Goal: Task Accomplishment & Management: Use online tool/utility

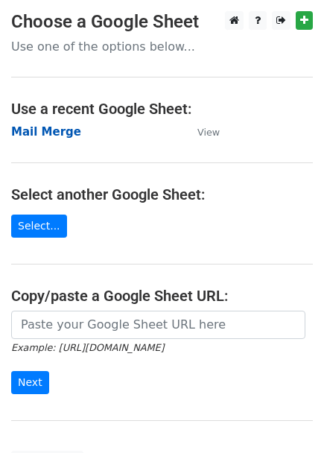
click at [47, 130] on strong "Mail Merge" at bounding box center [46, 131] width 70 height 13
click at [47, 134] on strong "Mail Merge" at bounding box center [46, 131] width 70 height 13
click at [60, 139] on strong "Mail Merge" at bounding box center [46, 131] width 70 height 13
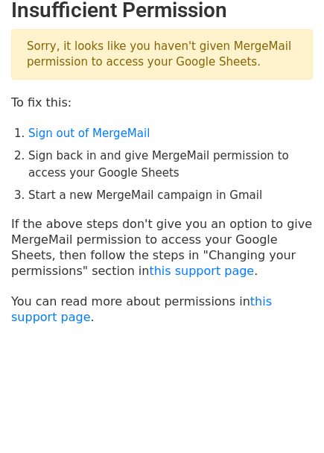
scroll to position [18, 0]
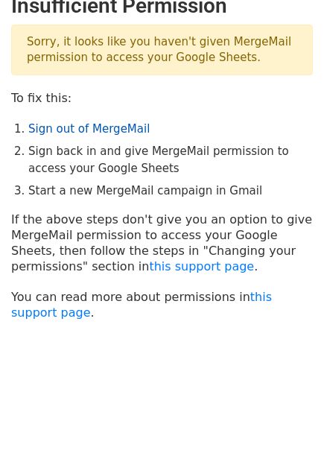
click at [84, 128] on link "Sign out of MergeMail" at bounding box center [88, 128] width 121 height 13
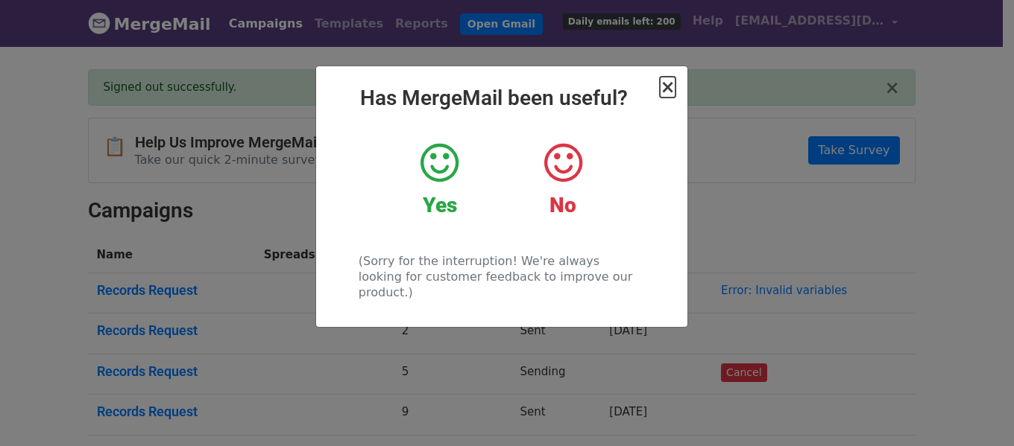
click at [664, 89] on span "×" at bounding box center [667, 87] width 15 height 21
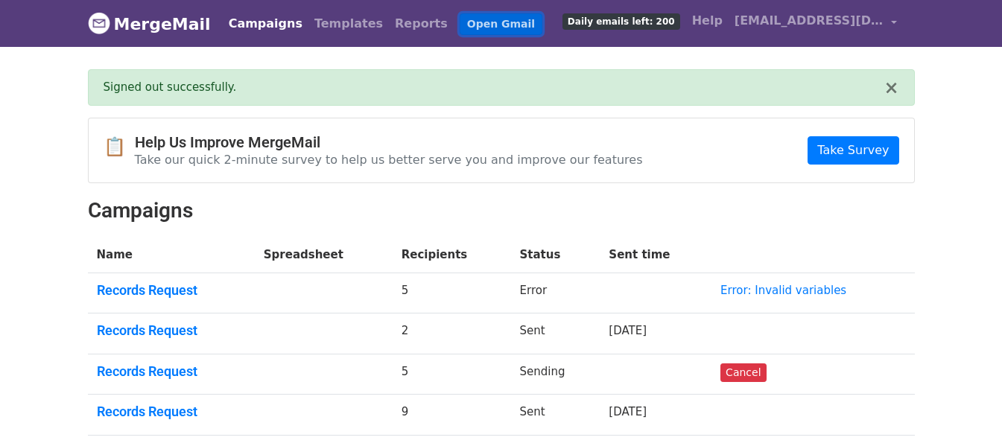
click at [460, 22] on link "Open Gmail" at bounding box center [501, 24] width 83 height 22
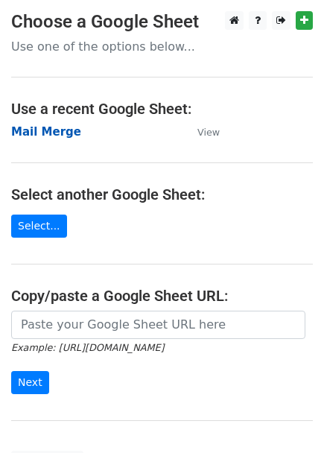
click at [48, 133] on strong "Mail Merge" at bounding box center [46, 131] width 70 height 13
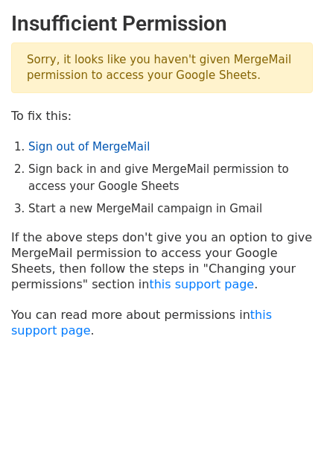
click at [58, 152] on link "Sign out of MergeMail" at bounding box center [88, 146] width 121 height 13
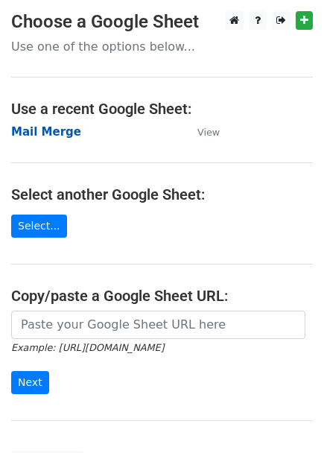
click at [31, 131] on strong "Mail Merge" at bounding box center [46, 131] width 70 height 13
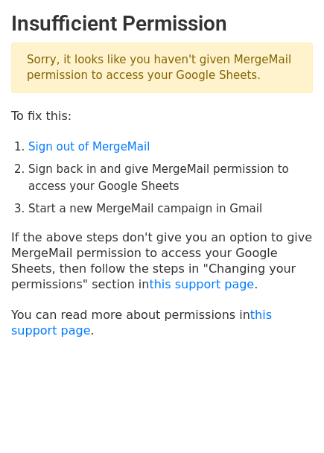
scroll to position [18, 0]
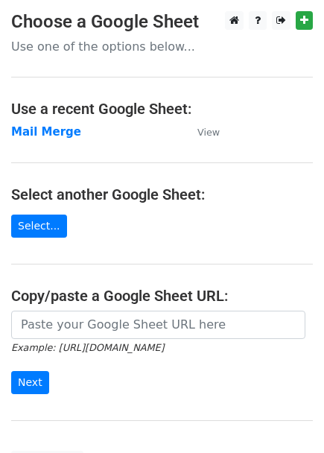
click at [308, 31] on h3 "Choose a Google Sheet" at bounding box center [162, 22] width 302 height 22
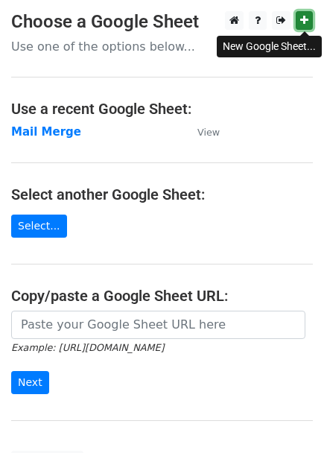
click at [305, 24] on icon at bounding box center [304, 20] width 8 height 10
click at [113, 41] on p "Use one of the options below..." at bounding box center [162, 47] width 302 height 16
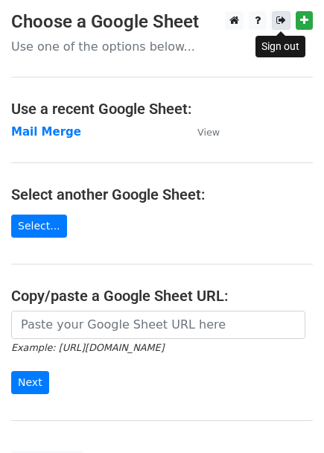
click at [274, 22] on link at bounding box center [281, 20] width 19 height 19
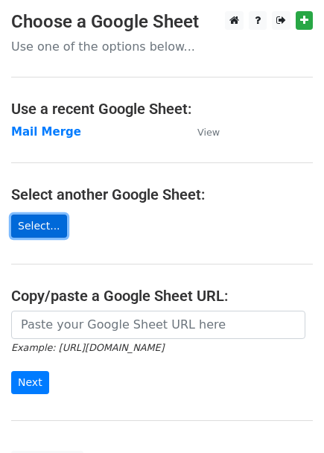
click at [40, 230] on link "Select..." at bounding box center [39, 226] width 56 height 23
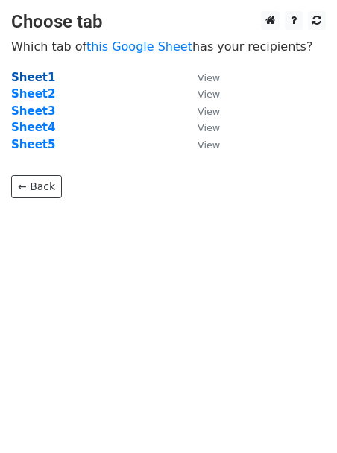
click at [30, 78] on strong "Sheet1" at bounding box center [33, 77] width 44 height 13
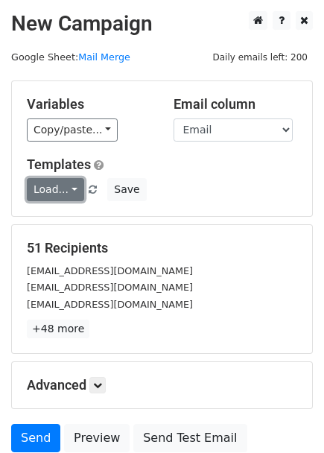
click at [59, 193] on link "Load..." at bounding box center [55, 189] width 57 height 23
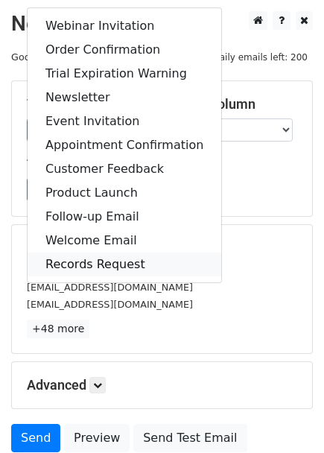
click at [103, 262] on link "Records Request" at bounding box center [125, 265] width 194 height 24
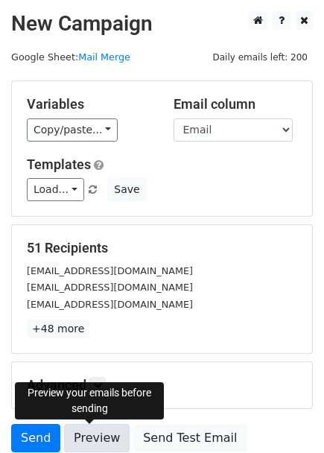
click at [99, 439] on link "Preview" at bounding box center [97, 438] width 66 height 28
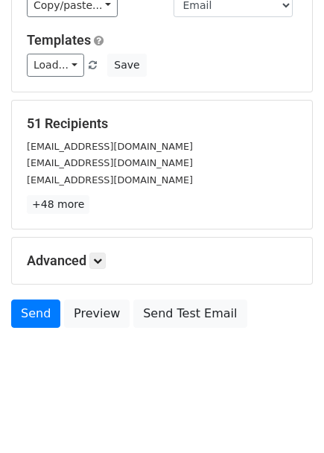
scroll to position [127, 0]
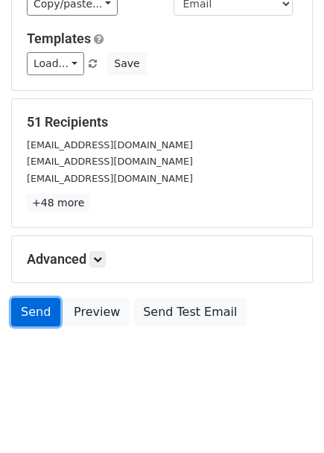
click at [36, 313] on link "Send" at bounding box center [35, 312] width 49 height 28
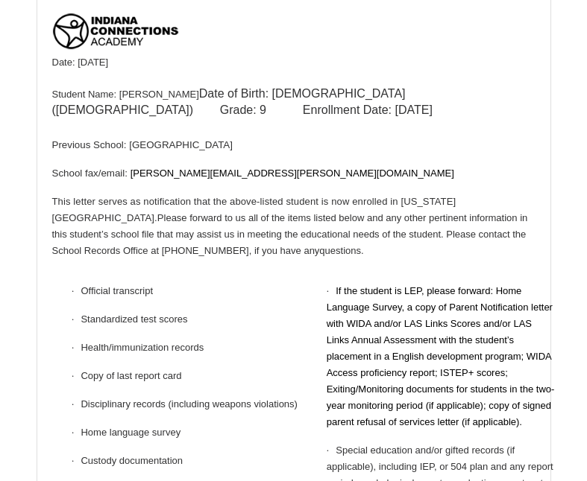
scroll to position [4695, 0]
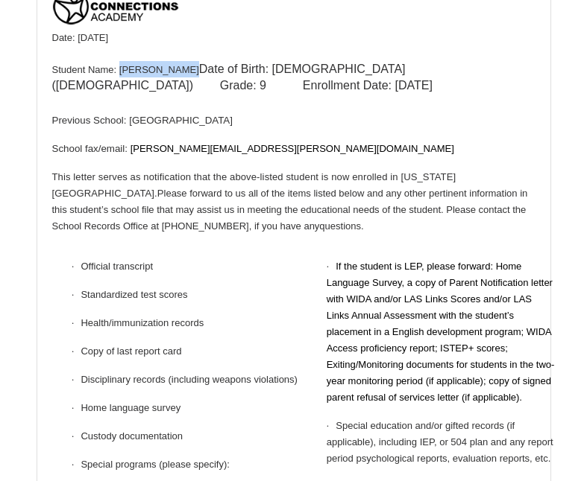
drag, startPoint x: 121, startPoint y: 150, endPoint x: 187, endPoint y: 151, distance: 65.6
click at [187, 75] on font "Student Name: Chaniyah Bennett" at bounding box center [125, 69] width 147 height 11
copy font "Chaniyah Benn"
click at [274, 112] on p "Date: 9/17/2025 Student Name: Chaniyah Bennett Date of Birth: 4/14/2010 (15 yea…" at bounding box center [293, 70] width 483 height 83
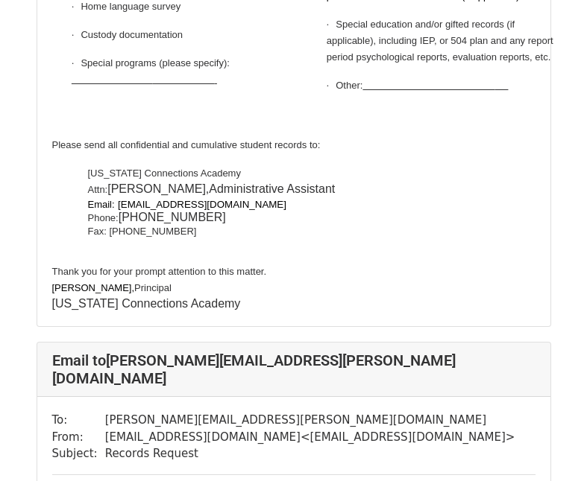
scroll to position [4099, 0]
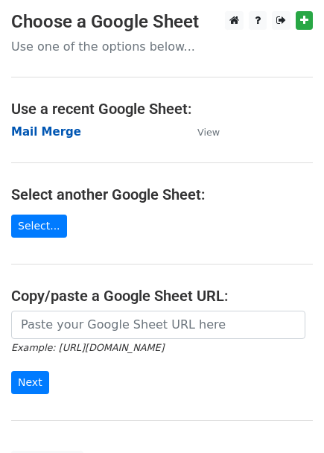
click at [56, 133] on strong "Mail Merge" at bounding box center [46, 131] width 70 height 13
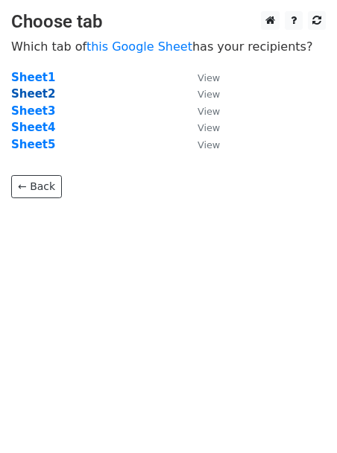
click at [40, 96] on strong "Sheet2" at bounding box center [33, 93] width 44 height 13
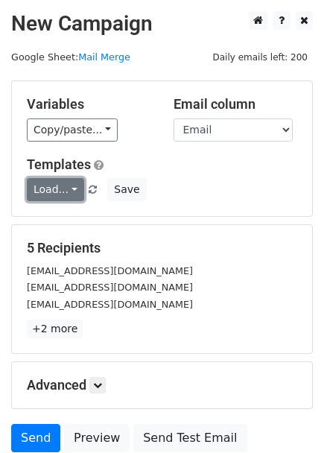
click at [52, 189] on link "Load..." at bounding box center [55, 189] width 57 height 23
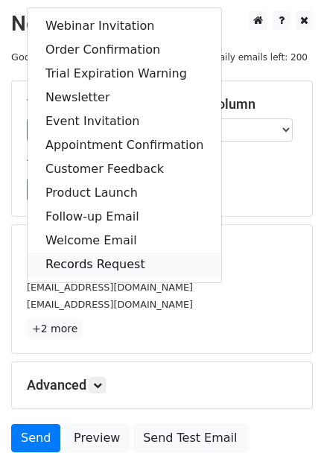
click at [110, 259] on link "Records Request" at bounding box center [125, 265] width 194 height 24
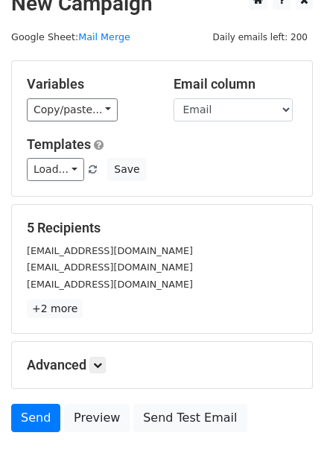
scroll to position [127, 0]
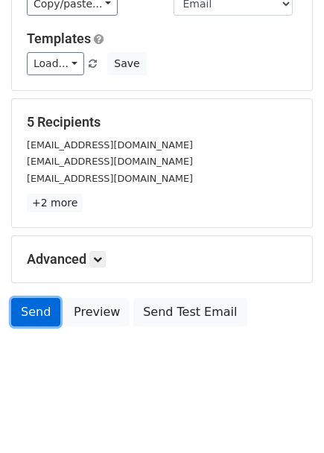
click at [28, 312] on link "Send" at bounding box center [35, 312] width 49 height 28
